Goal: Task Accomplishment & Management: Complete application form

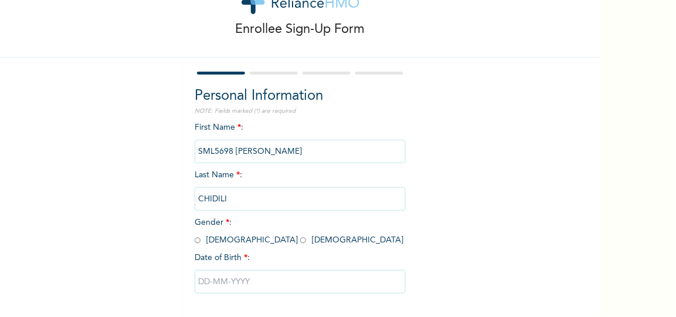
scroll to position [46, 0]
click at [300, 236] on input "radio" at bounding box center [303, 238] width 6 height 11
radio input "true"
click at [238, 284] on input "text" at bounding box center [300, 279] width 211 height 23
select select "8"
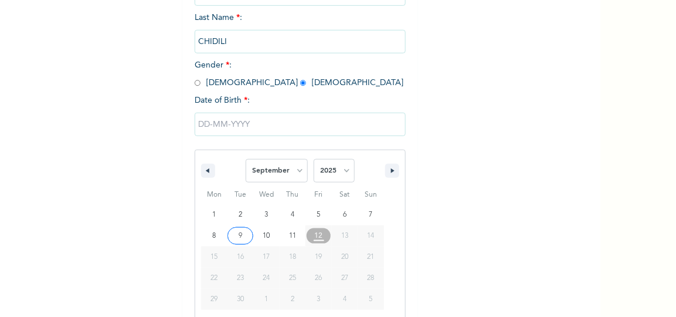
scroll to position [215, 0]
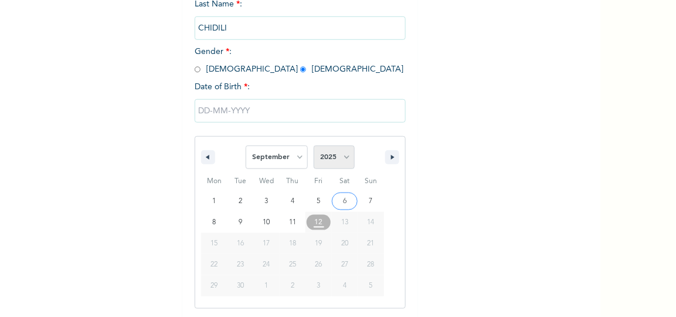
click at [346, 158] on select "2025 2024 2023 2022 2021 2020 2019 2018 2017 2016 2015 2014 2013 2012 2011 2010…" at bounding box center [334, 156] width 41 height 23
select select "1995"
click at [314, 145] on select "2025 2024 2023 2022 2021 2020 2019 2018 2017 2016 2015 2014 2013 2012 2011 2010…" at bounding box center [334, 156] width 41 height 23
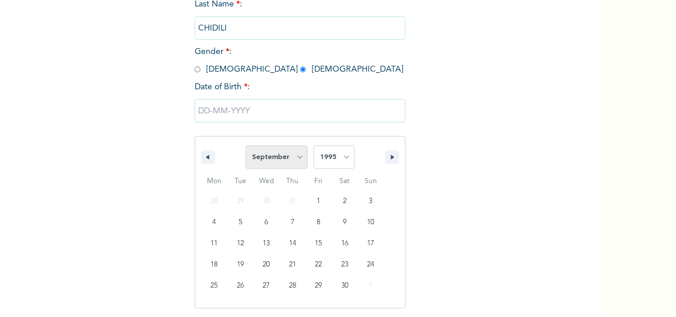
click at [297, 159] on select "January February March April May June July August September October November De…" at bounding box center [277, 156] width 62 height 23
select select "9"
click at [246, 145] on select "January February March April May June July August September October November De…" at bounding box center [277, 156] width 62 height 23
type input "[DATE]"
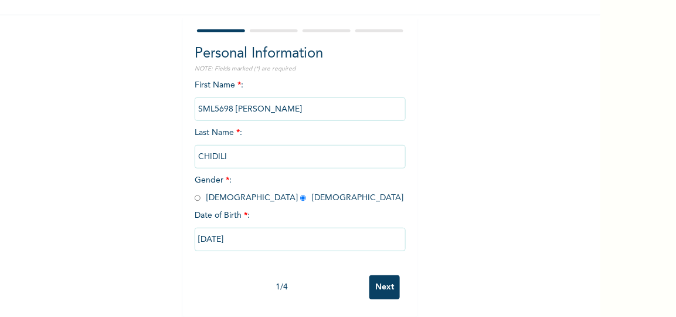
scroll to position [95, 0]
click at [379, 279] on input "Next" at bounding box center [384, 287] width 30 height 24
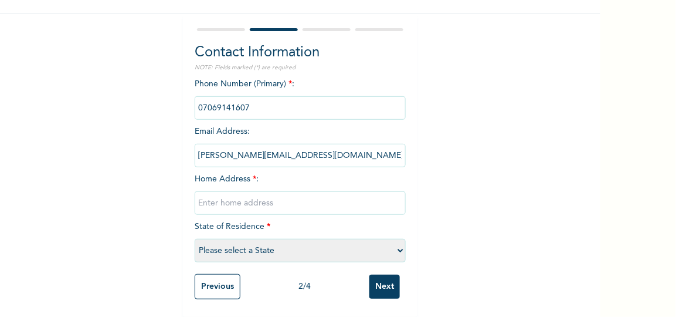
click at [262, 241] on select "Please select a State [PERSON_NAME] (FCT) [PERSON_NAME] Ibom [GEOGRAPHIC_DATA] …" at bounding box center [300, 250] width 211 height 23
select select "25"
click at [195, 239] on select "Please select a State [PERSON_NAME] (FCT) [PERSON_NAME] Ibom [GEOGRAPHIC_DATA] …" at bounding box center [300, 250] width 211 height 23
click at [339, 198] on input "text" at bounding box center [300, 202] width 211 height 23
click at [261, 197] on input "no 13 mercy close gemade estate egbeda" at bounding box center [300, 202] width 211 height 23
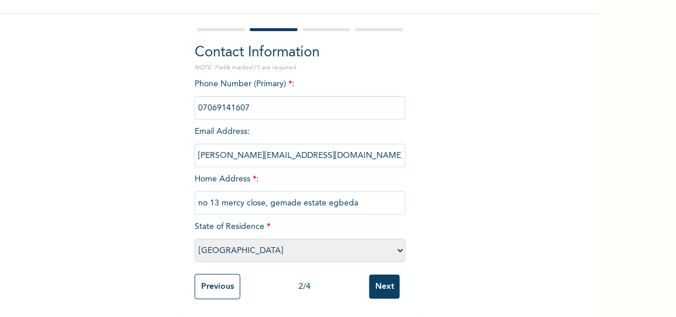
type input "no 13 mercy close, gemade estate egbeda"
click at [389, 281] on input "Next" at bounding box center [384, 286] width 30 height 24
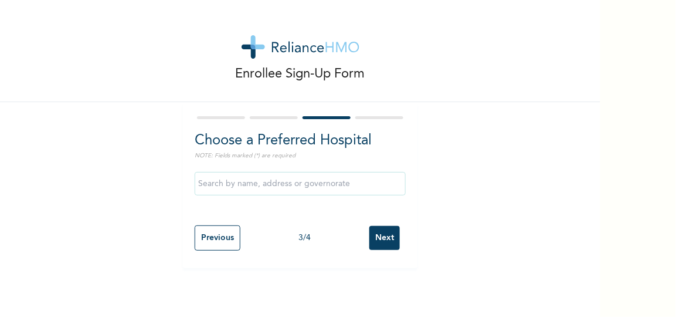
scroll to position [0, 0]
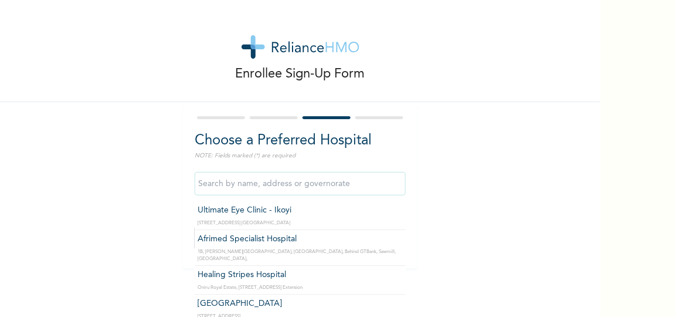
click at [275, 192] on input "text" at bounding box center [300, 183] width 211 height 23
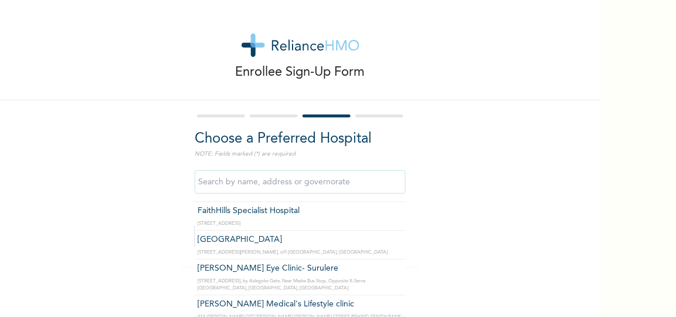
scroll to position [7489, 0]
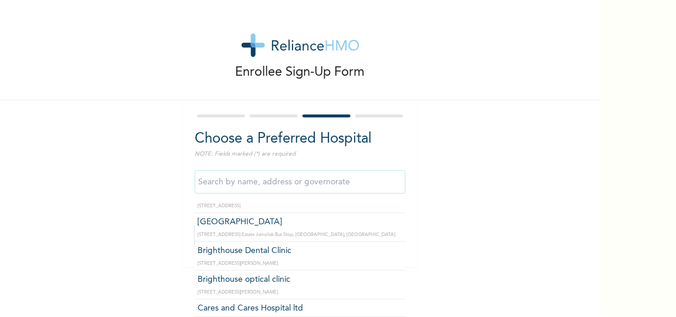
click at [333, 176] on input "text" at bounding box center [300, 181] width 211 height 23
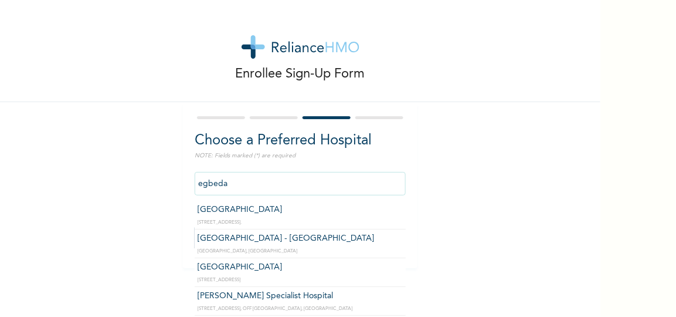
scroll to position [63, 0]
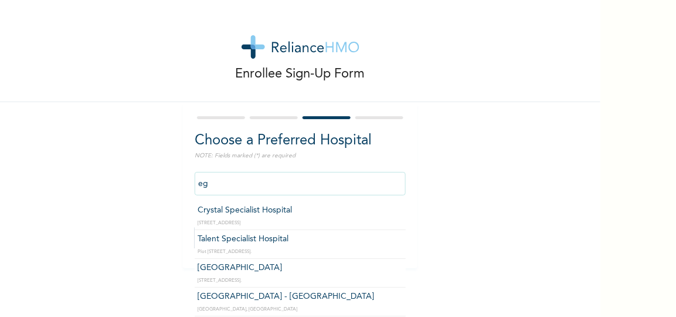
type input "e"
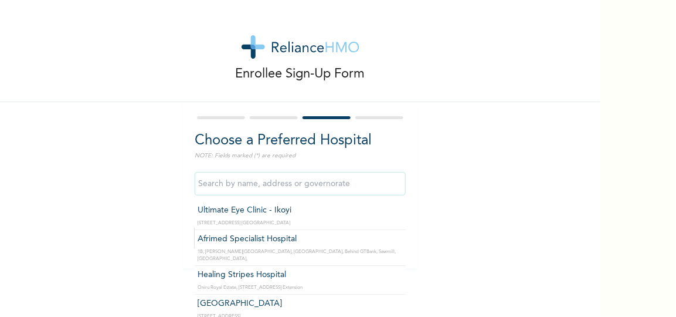
scroll to position [10, 0]
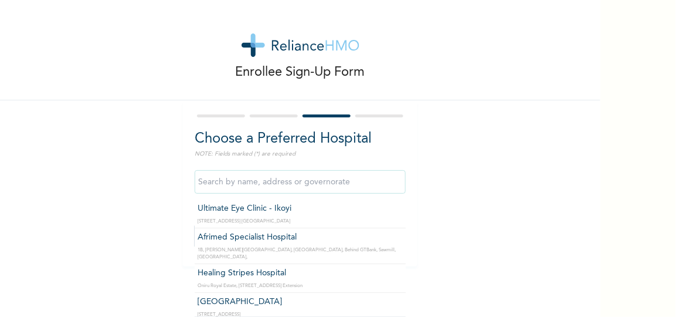
click at [344, 172] on input "text" at bounding box center [300, 181] width 211 height 23
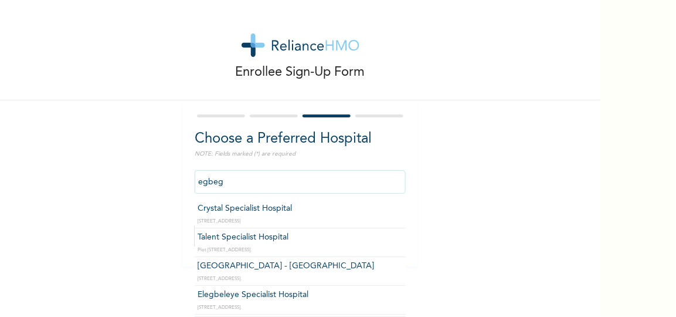
scroll to position [0, 0]
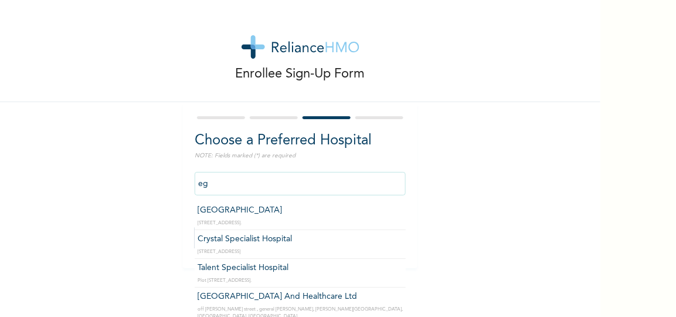
type input "e"
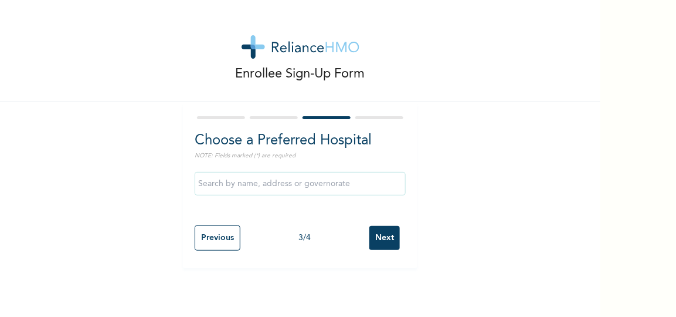
click at [465, 191] on div "Enrollee Sign-Up Form Choose a Preferred Hospital NOTE: Fields marked (*) are r…" at bounding box center [300, 134] width 600 height 268
click at [389, 232] on input "Next" at bounding box center [384, 238] width 30 height 24
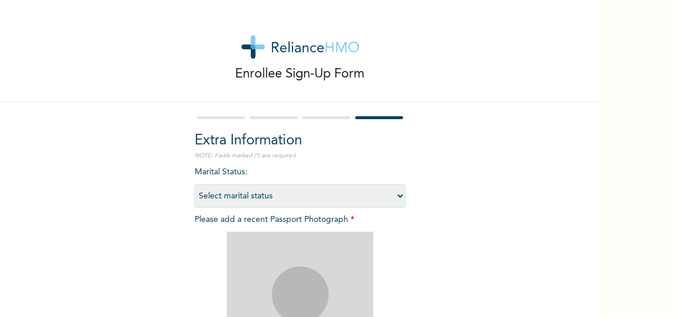
click at [255, 198] on select "Select marital status [DEMOGRAPHIC_DATA] Married [DEMOGRAPHIC_DATA] Widow/[DEMO…" at bounding box center [300, 195] width 211 height 23
select select "1"
click at [195, 184] on select "Select marital status [DEMOGRAPHIC_DATA] Married [DEMOGRAPHIC_DATA] Widow/[DEMO…" at bounding box center [300, 195] width 211 height 23
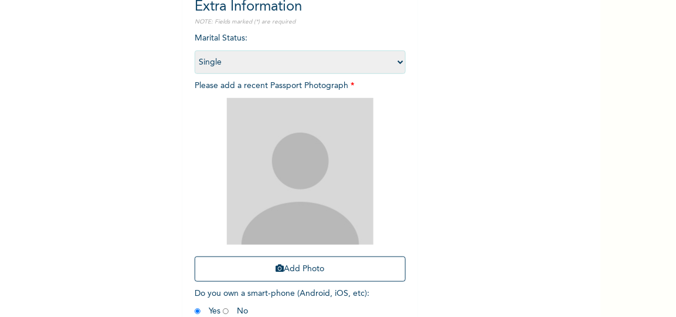
scroll to position [132, 0]
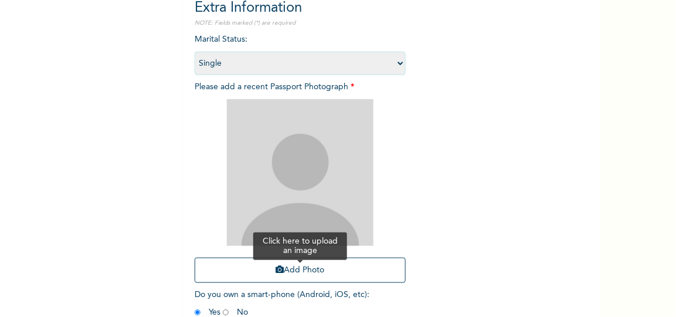
click at [289, 264] on button "Add Photo" at bounding box center [300, 269] width 211 height 25
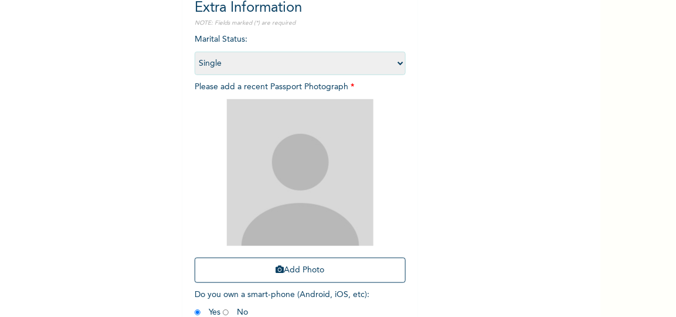
click at [298, 165] on img at bounding box center [300, 172] width 147 height 147
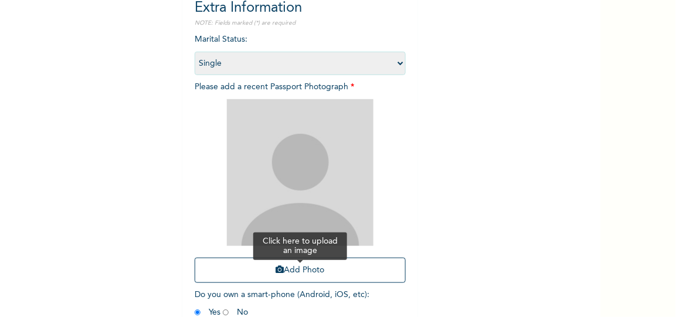
click at [284, 274] on button "Add Photo" at bounding box center [300, 269] width 211 height 25
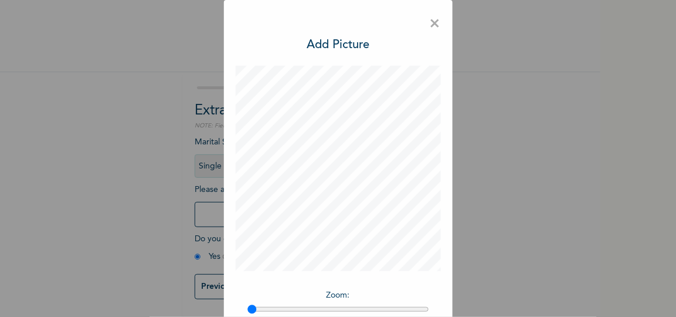
click at [331, 43] on h3 "Add Picture" at bounding box center [338, 45] width 63 height 18
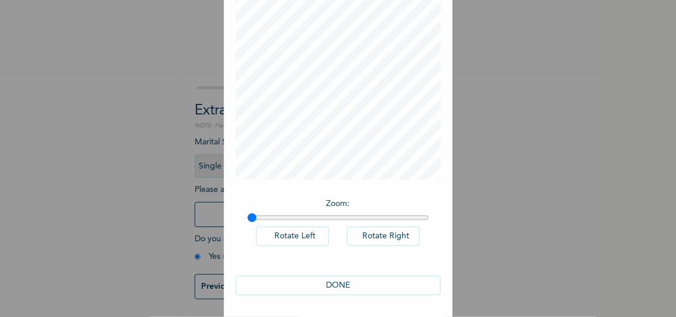
click at [341, 280] on button "DONE" at bounding box center [338, 285] width 205 height 19
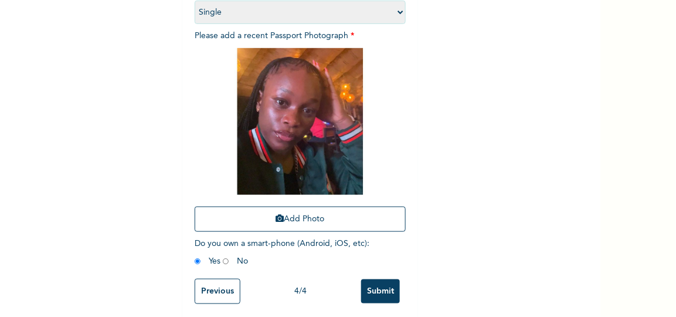
scroll to position [197, 0]
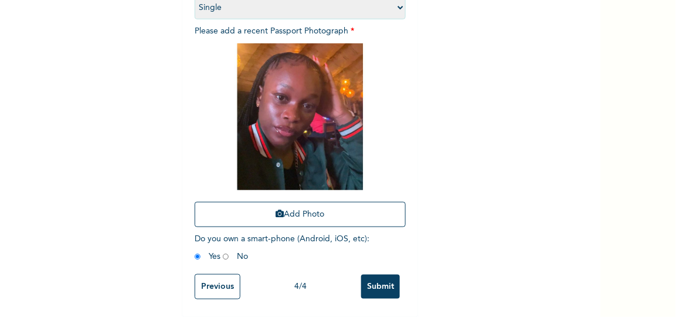
click at [368, 274] on input "Submit" at bounding box center [380, 286] width 39 height 24
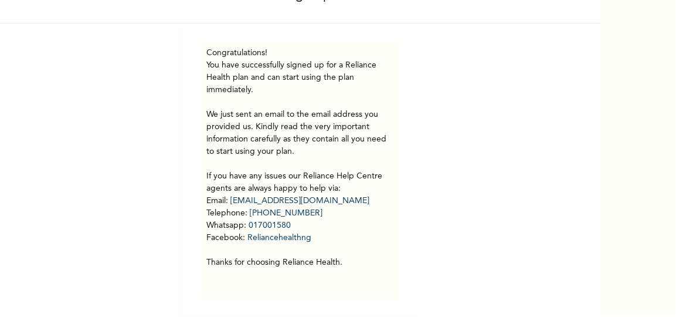
scroll to position [0, 0]
